Goal: Transaction & Acquisition: Purchase product/service

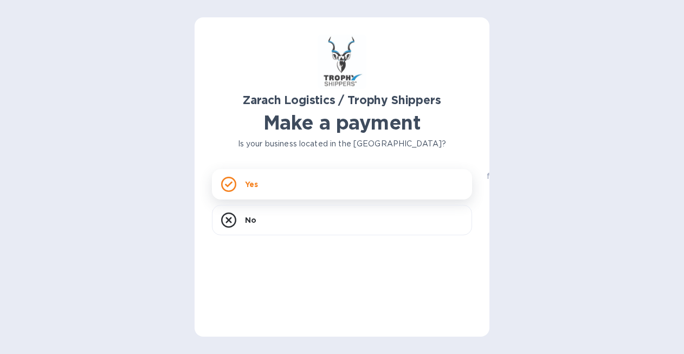
click at [259, 179] on div "Yes" at bounding box center [342, 184] width 260 height 30
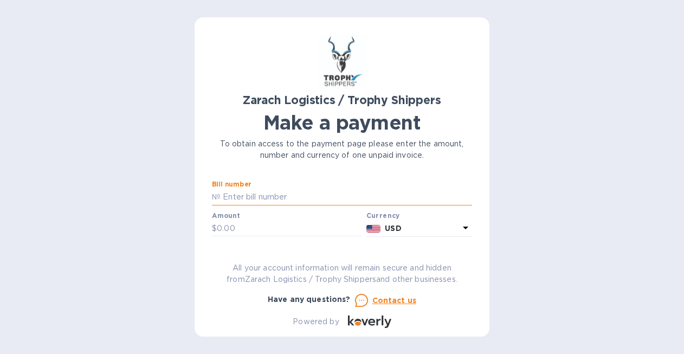
click at [252, 194] on input "text" at bounding box center [345, 197] width 251 height 16
type input "B00173462"
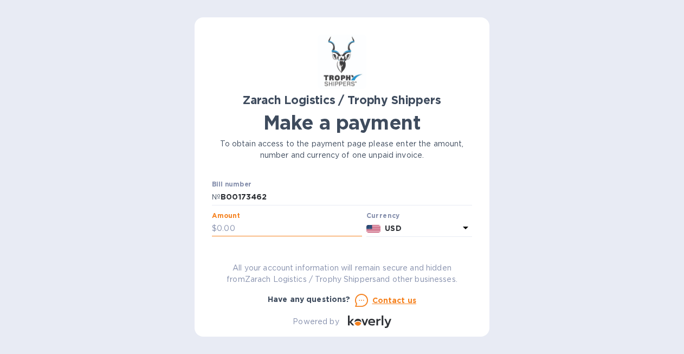
click at [239, 224] on input "text" at bounding box center [289, 228] width 145 height 16
click at [255, 231] on input "text" at bounding box center [289, 228] width 145 height 16
type input "1,795.50"
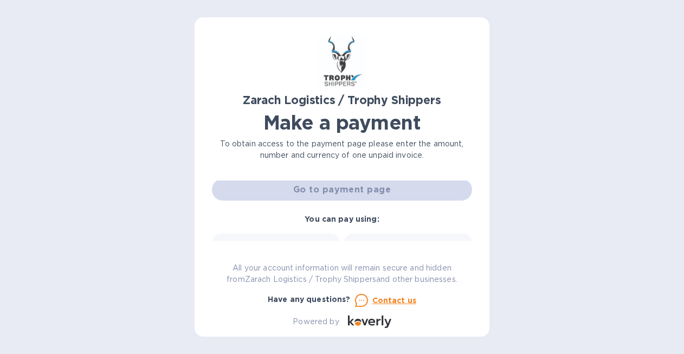
scroll to position [49, 0]
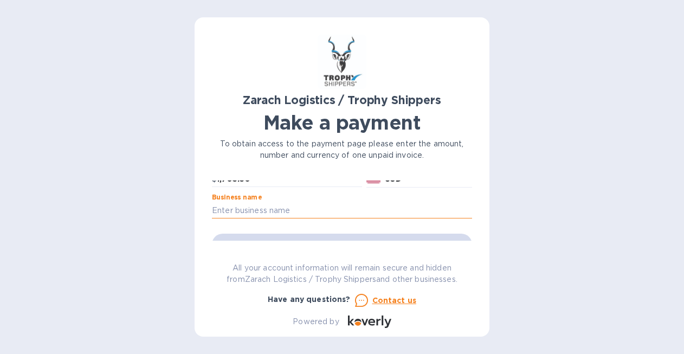
click at [265, 210] on input "text" at bounding box center [342, 210] width 260 height 16
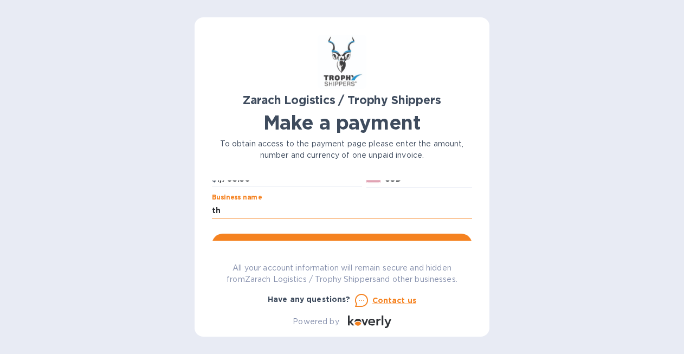
type input "t"
type input "[PERSON_NAME]"
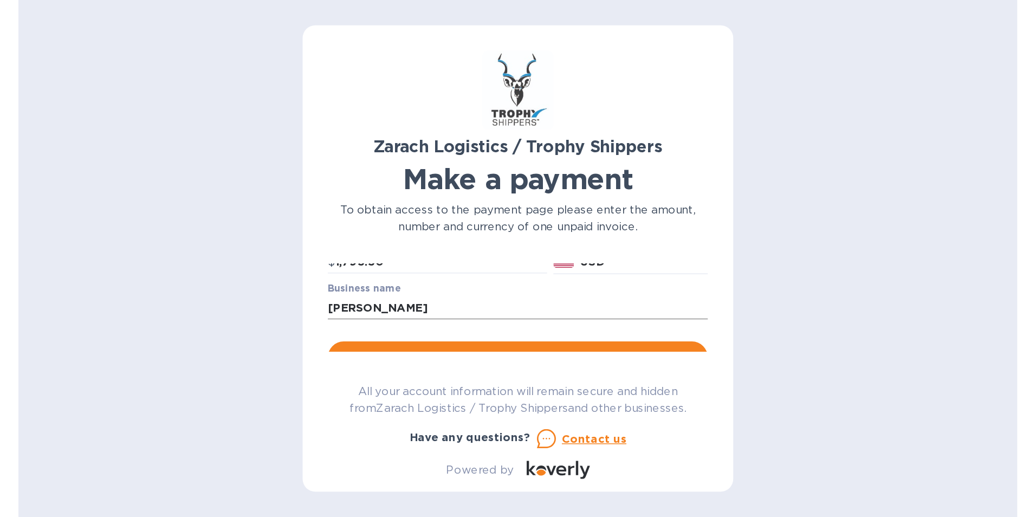
scroll to position [103, 0]
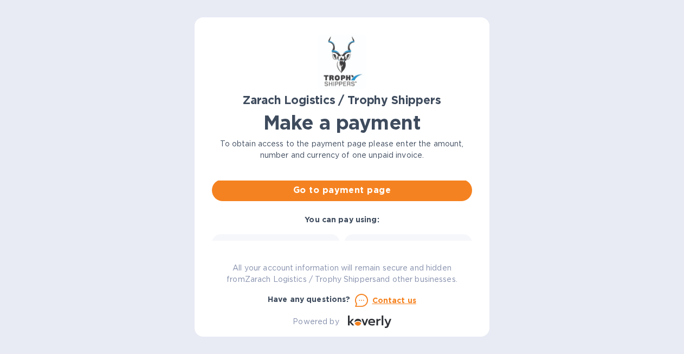
drag, startPoint x: 296, startPoint y: 188, endPoint x: 316, endPoint y: 202, distance: 24.6
click at [296, 188] on span "Go to payment page" at bounding box center [341, 190] width 243 height 13
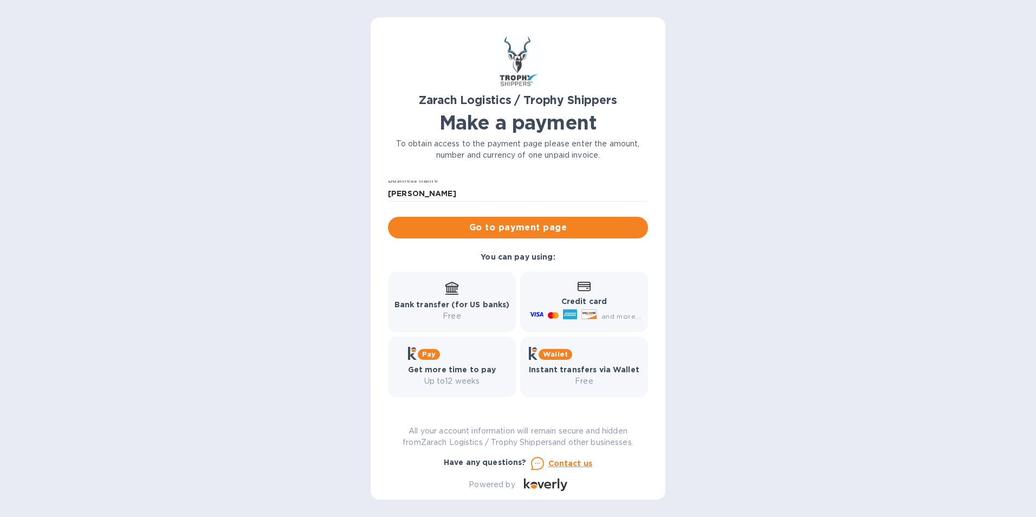
scroll to position [66, 0]
